Goal: Information Seeking & Learning: Learn about a topic

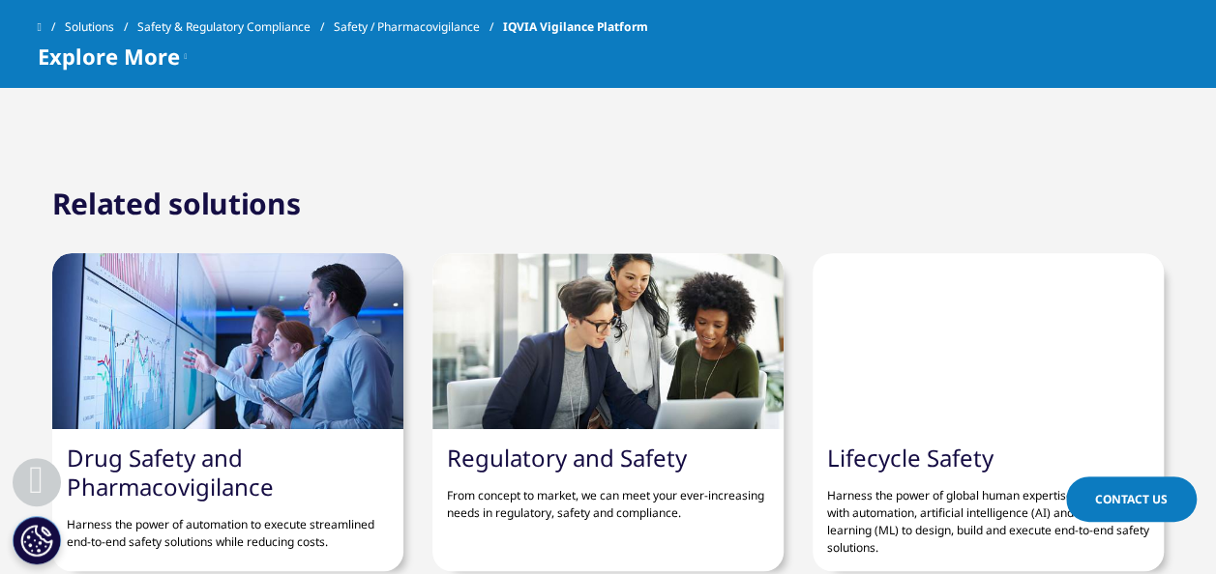
scroll to position [4449, 0]
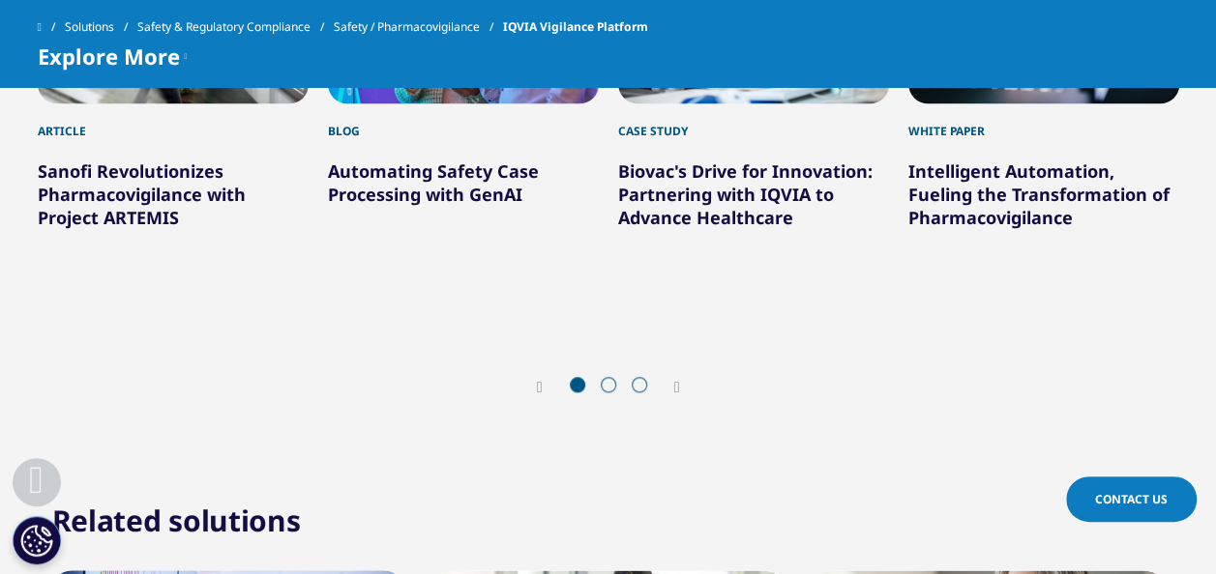
click at [619, 377] on div at bounding box center [608, 386] width 93 height 19
click at [610, 377] on span at bounding box center [608, 384] width 15 height 15
click at [680, 380] on icon "Next slide" at bounding box center [677, 387] width 6 height 15
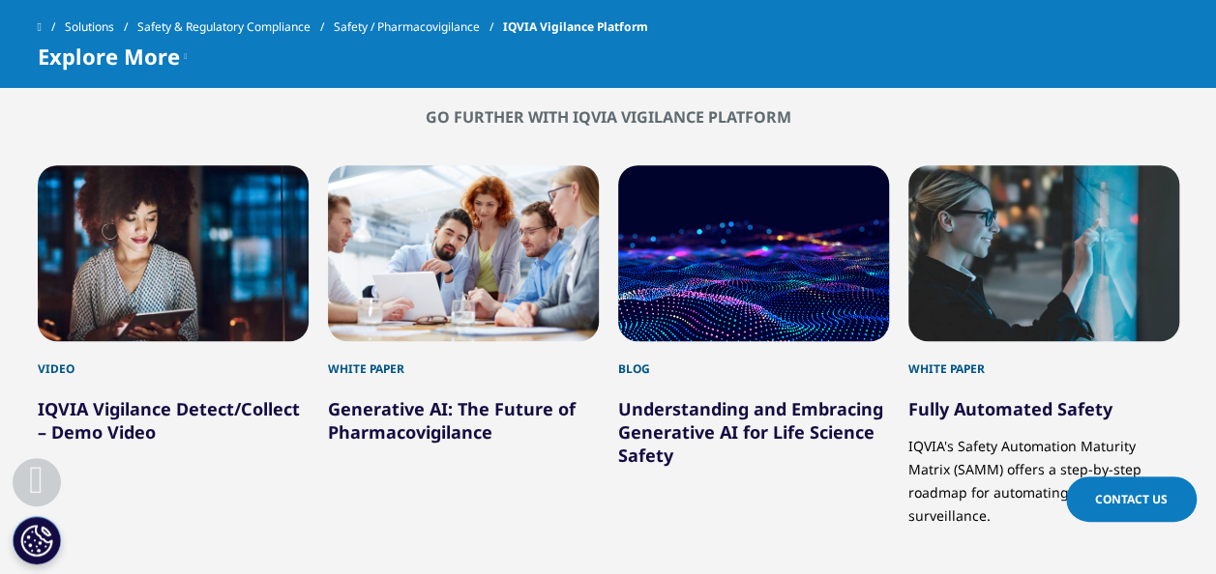
scroll to position [4255, 0]
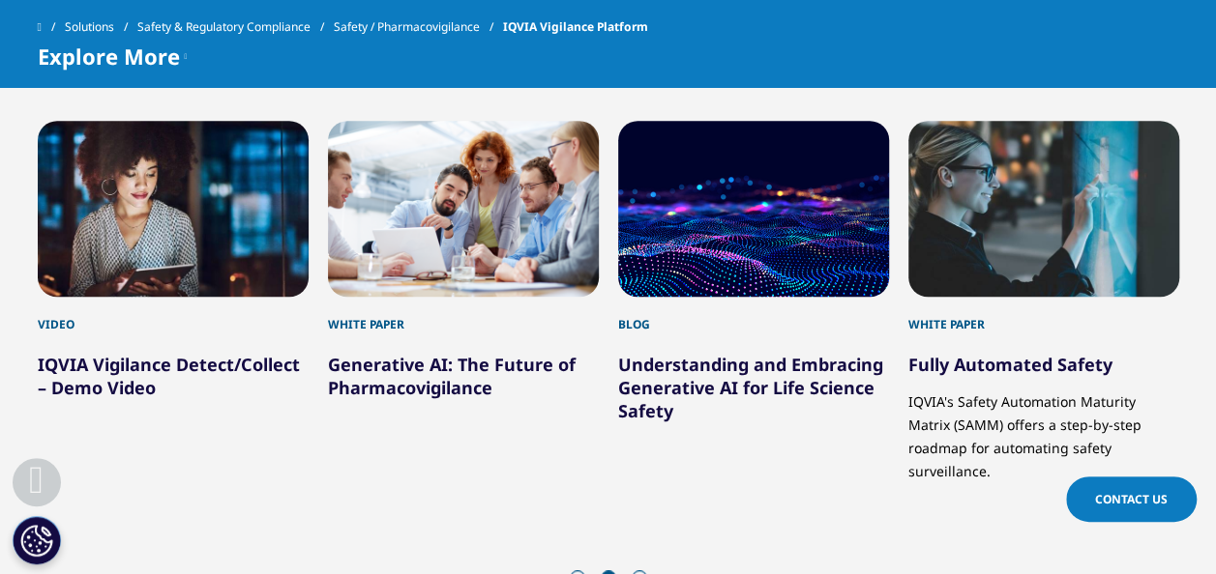
click at [676, 573] on icon "Next slide" at bounding box center [677, 580] width 6 height 15
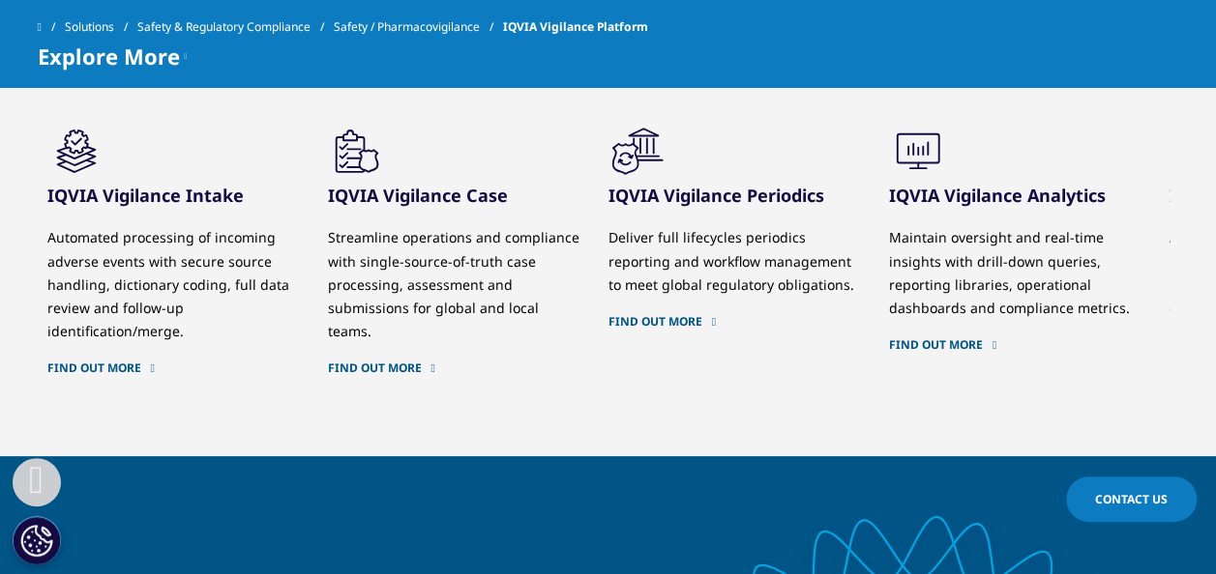
scroll to position [1547, 0]
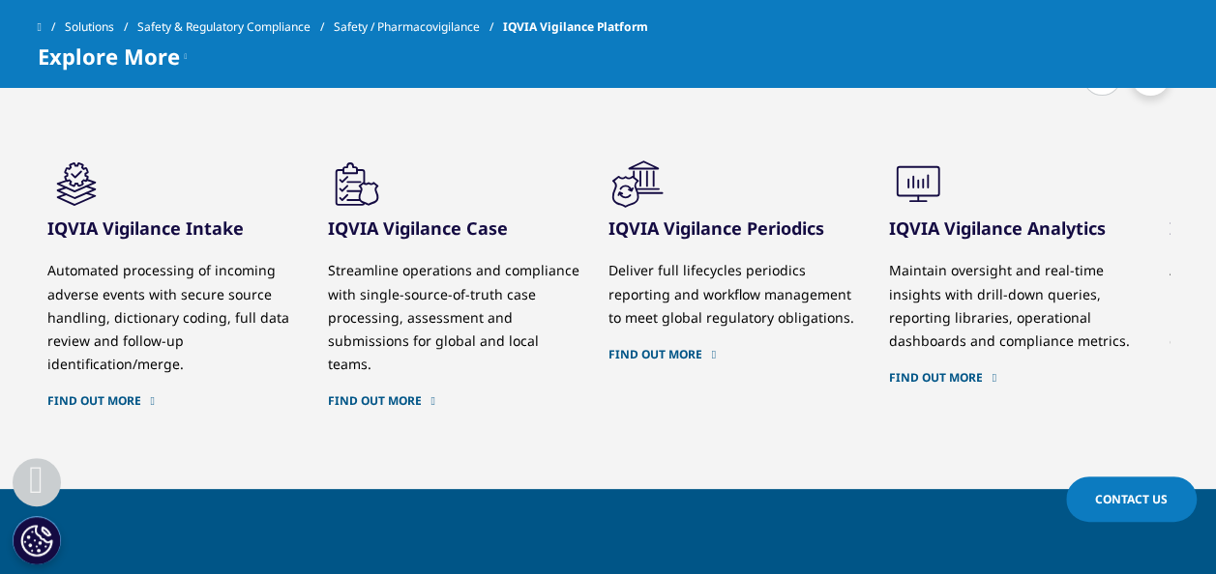
click at [158, 240] on h3 "IQVIA Vigilance Intake" at bounding box center [172, 228] width 251 height 23
click at [58, 213] on icon ".cls-1{fill:#231f20;}" at bounding box center [76, 184] width 58 height 58
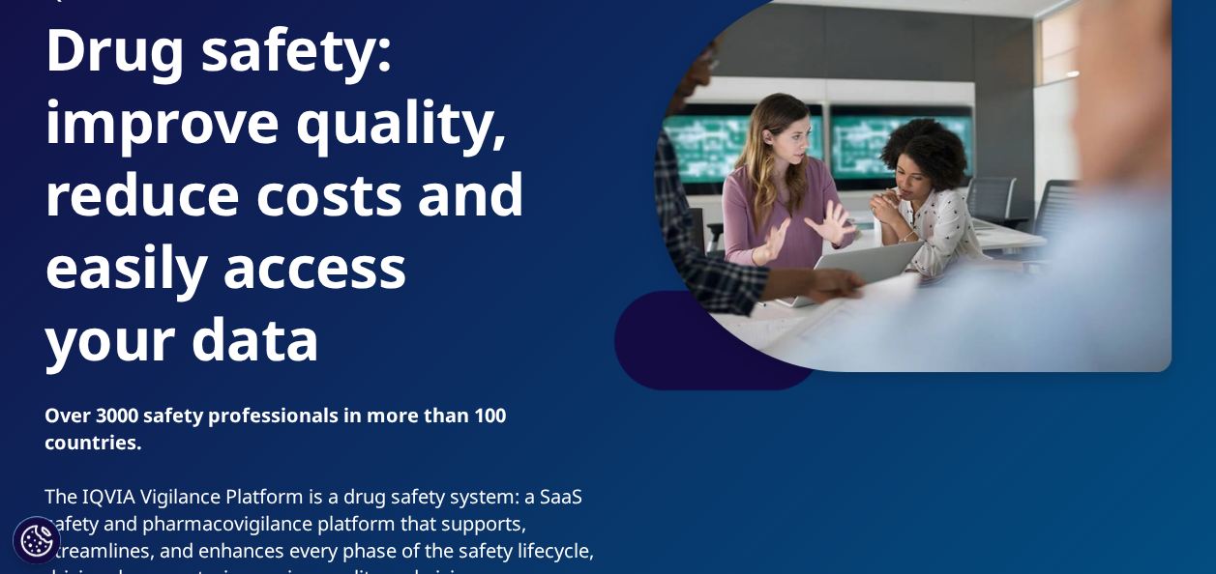
scroll to position [0, 0]
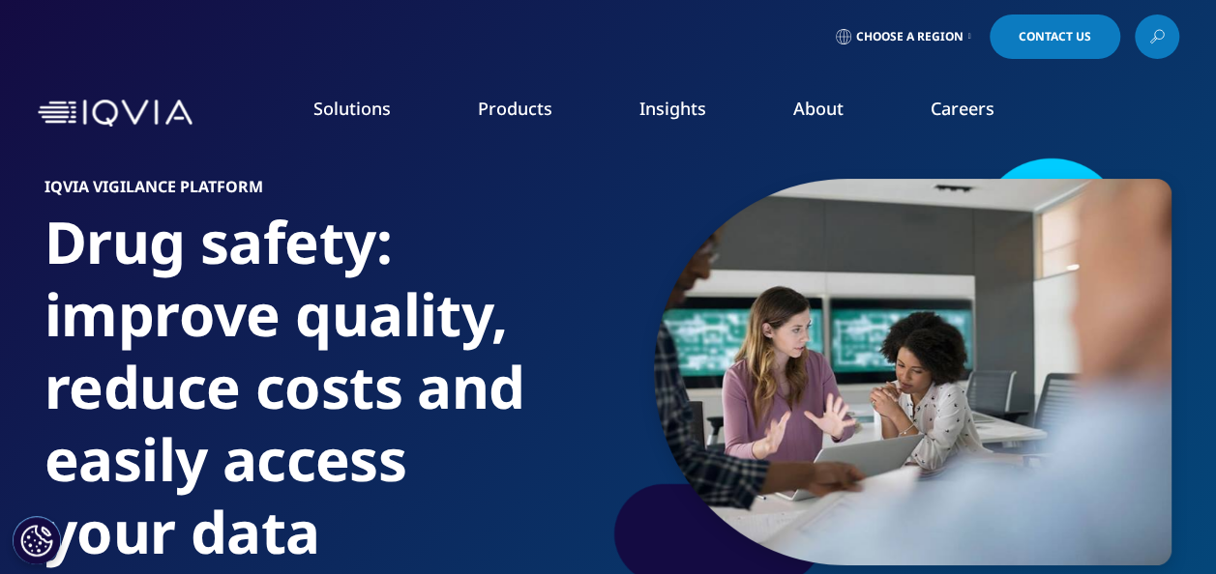
click at [730, 481] on link "Safety & Pharmacovigilance" at bounding box center [771, 480] width 278 height 21
